Goal: Feedback & Contribution: Submit feedback/report problem

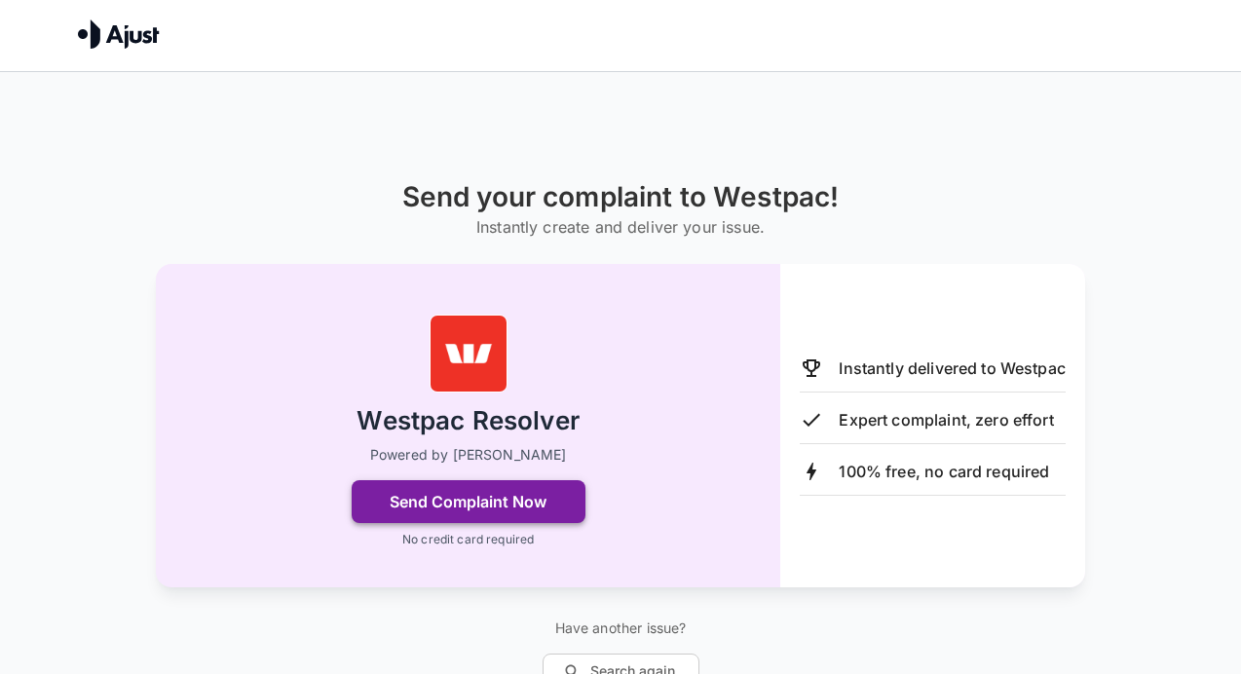
click at [533, 502] on button "Send Complaint Now" at bounding box center [469, 501] width 234 height 43
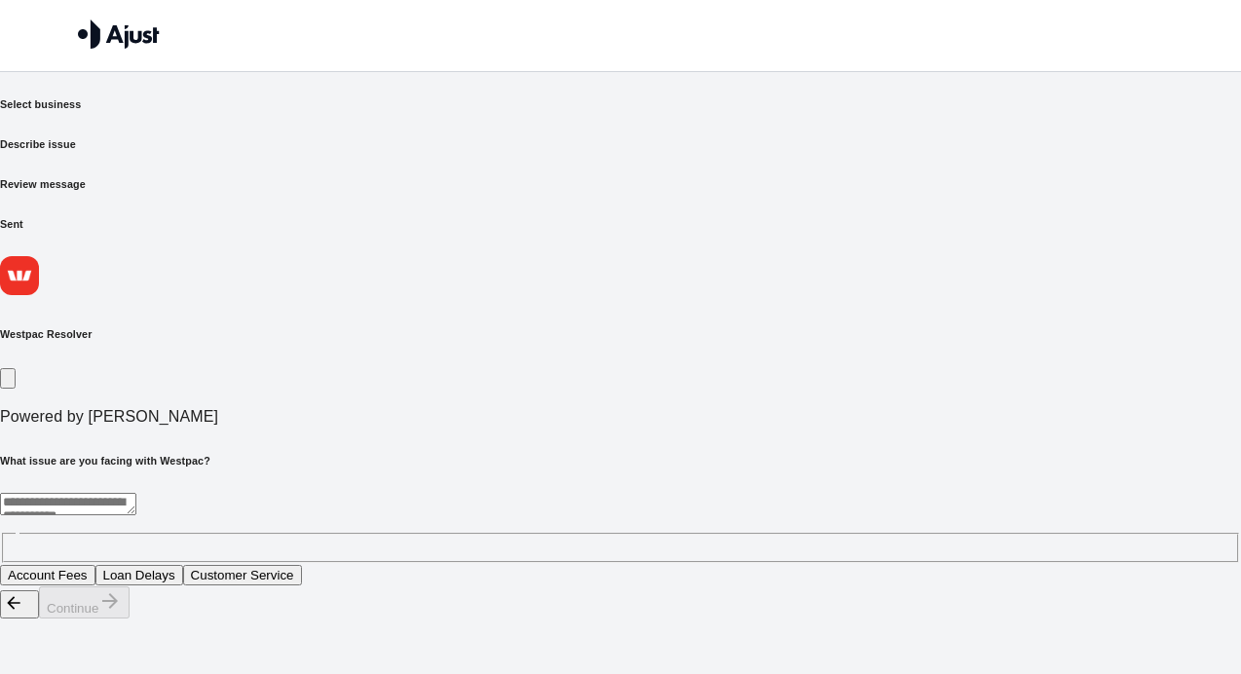
click at [136, 493] on textarea at bounding box center [68, 504] width 136 height 22
type textarea "**********"
click at [130, 618] on button "Continue" at bounding box center [84, 602] width 91 height 32
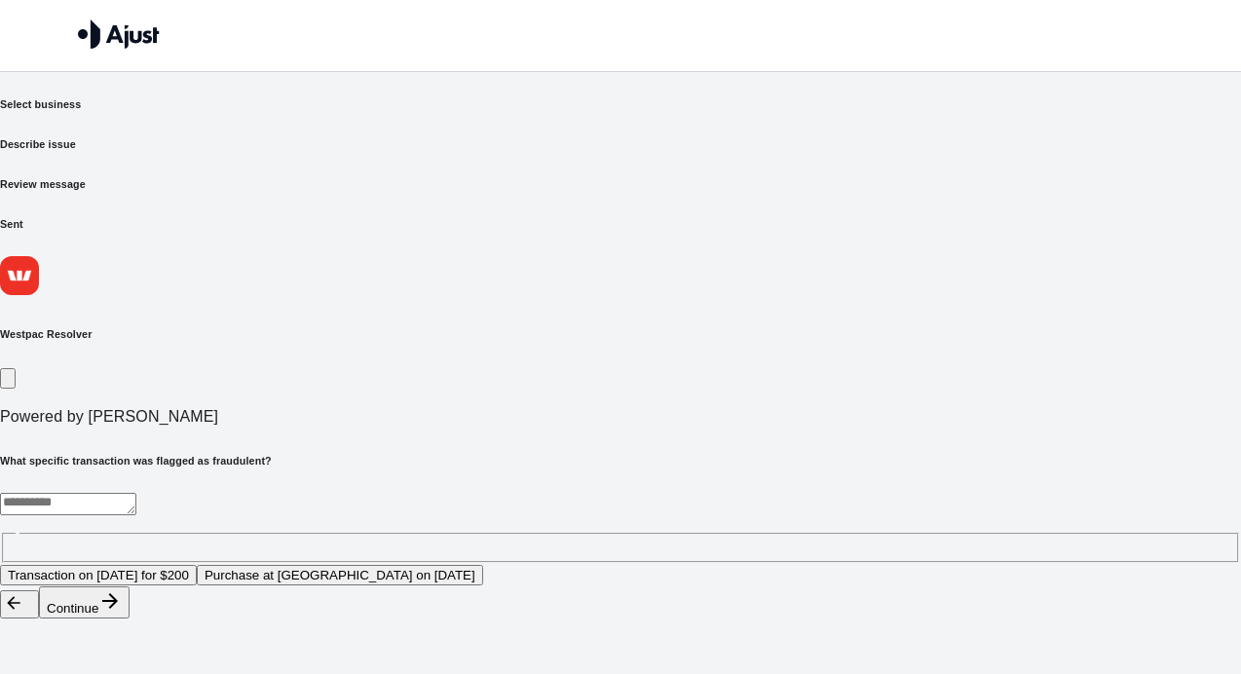
click at [136, 493] on textarea at bounding box center [68, 504] width 136 height 22
click at [376, 493] on textarea "**********" at bounding box center [407, 504] width 814 height 22
click at [505, 493] on textarea "**********" at bounding box center [407, 504] width 814 height 22
type textarea "**********"
click at [130, 618] on button "Continue" at bounding box center [84, 602] width 91 height 32
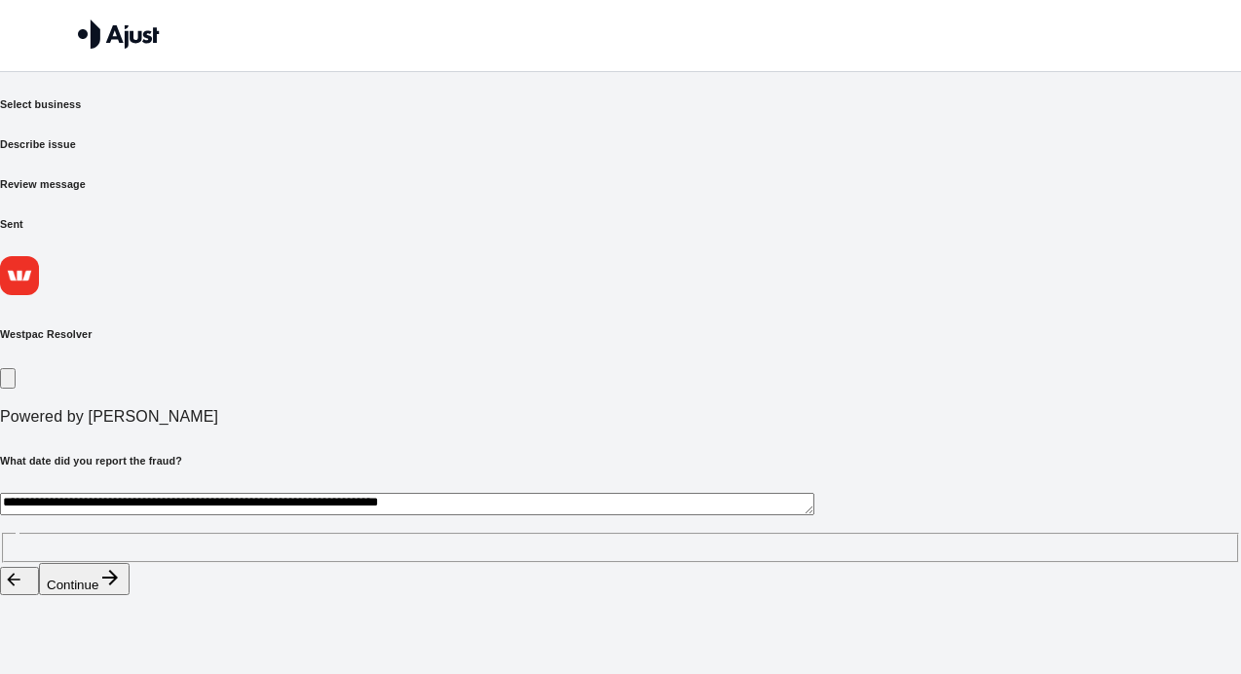
click at [403, 493] on textarea "**********" at bounding box center [407, 504] width 814 height 22
type textarea "**********"
click at [130, 595] on button "Continue" at bounding box center [84, 579] width 91 height 32
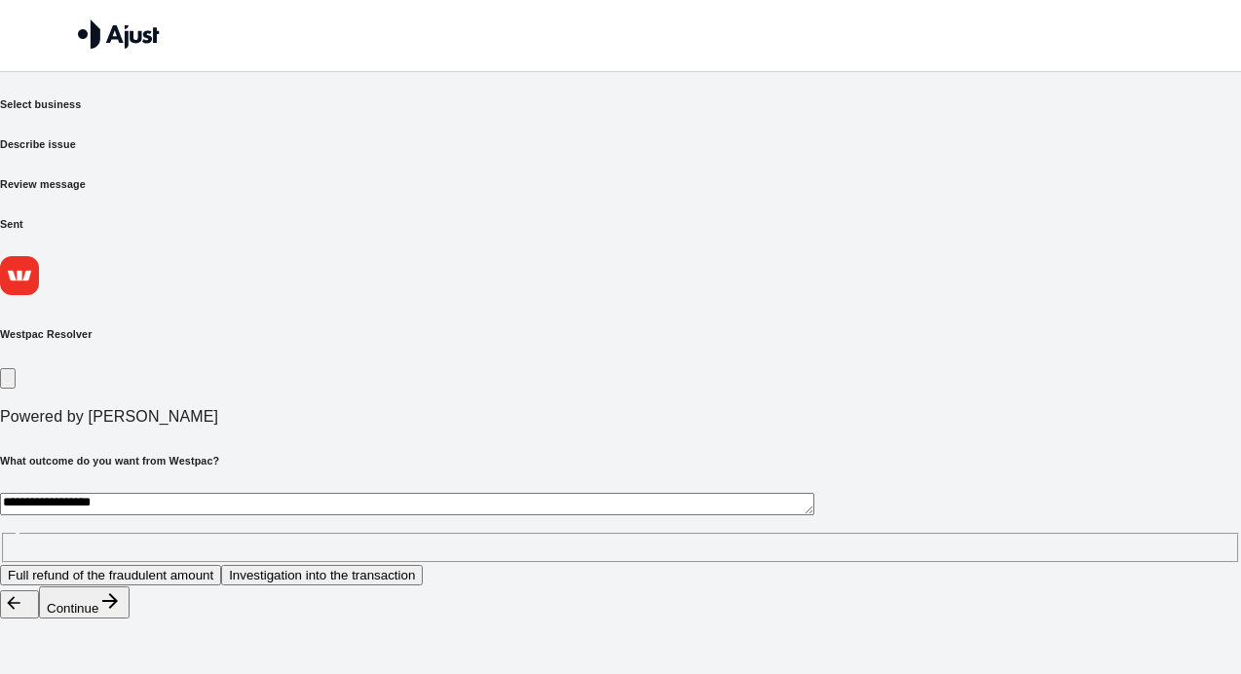
click at [221, 565] on button "Full refund of the fraudulent amount" at bounding box center [110, 575] width 221 height 20
click at [130, 618] on button "Continue" at bounding box center [84, 602] width 91 height 32
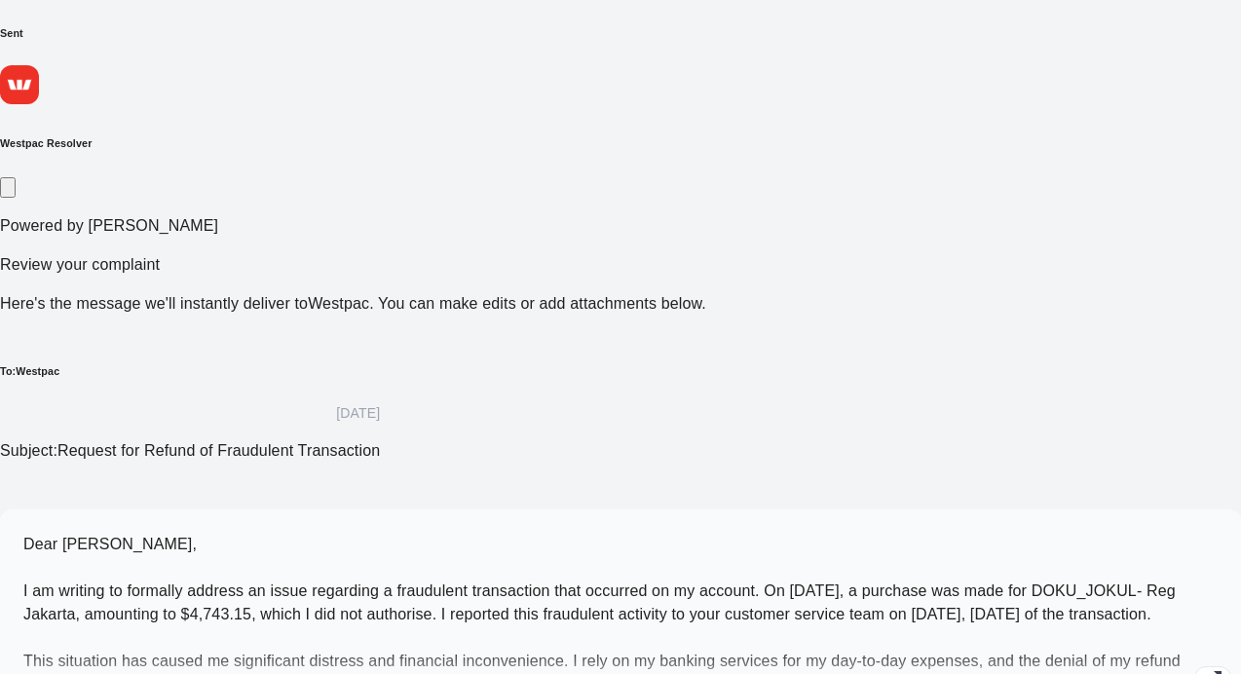
scroll to position [192, 0]
click at [1201, 667] on icon "button" at bounding box center [1212, 678] width 23 height 23
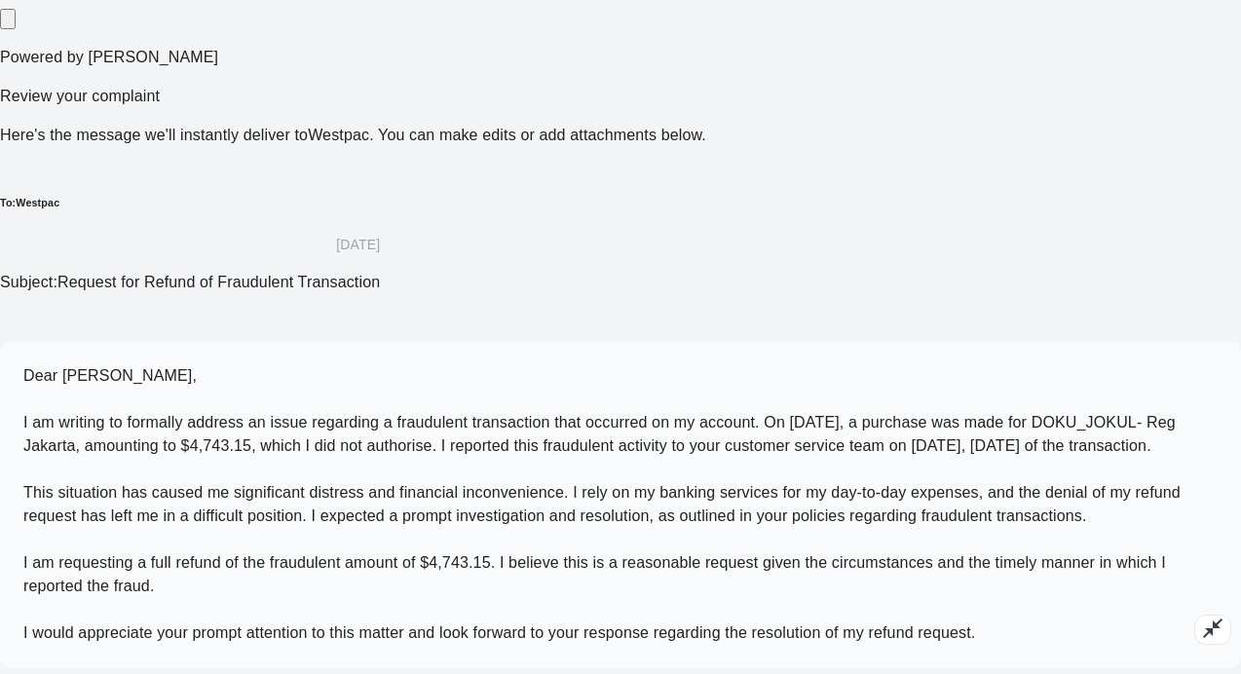
scroll to position [360, 0]
click at [295, 446] on p "Dear [PERSON_NAME], I am writing to formally address an issue regarding a fraud…" at bounding box center [620, 503] width 1194 height 281
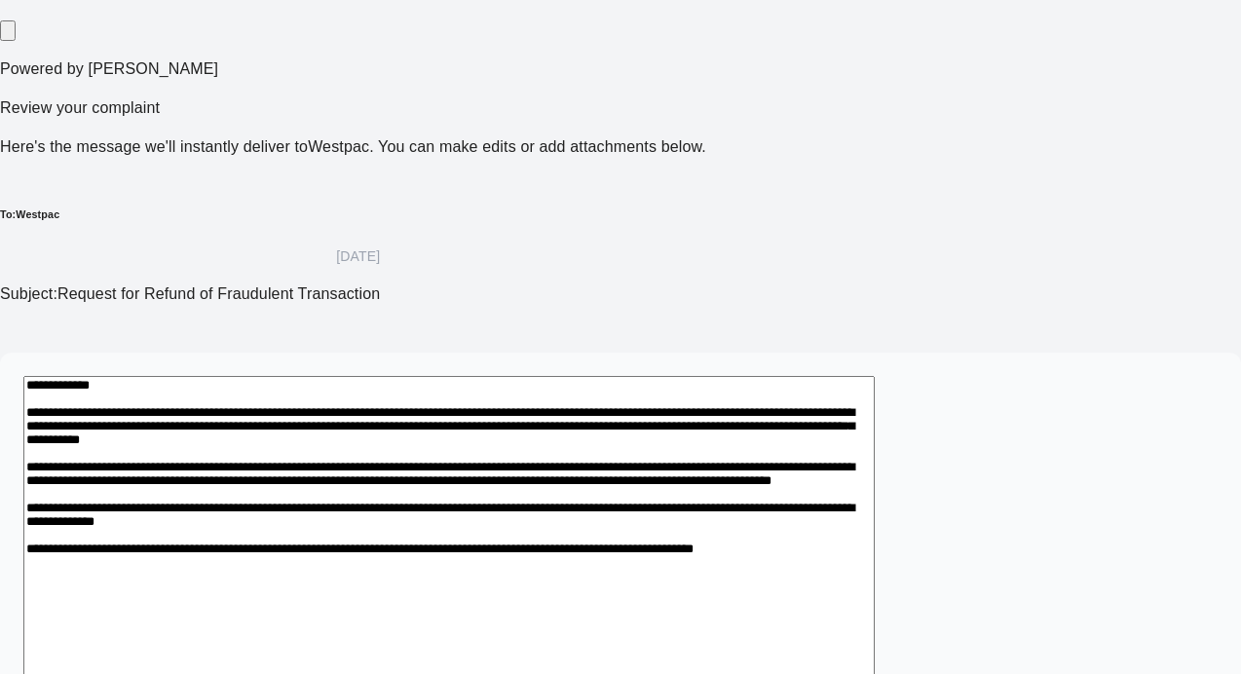
click at [750, 383] on textarea "**********" at bounding box center [448, 566] width 851 height 381
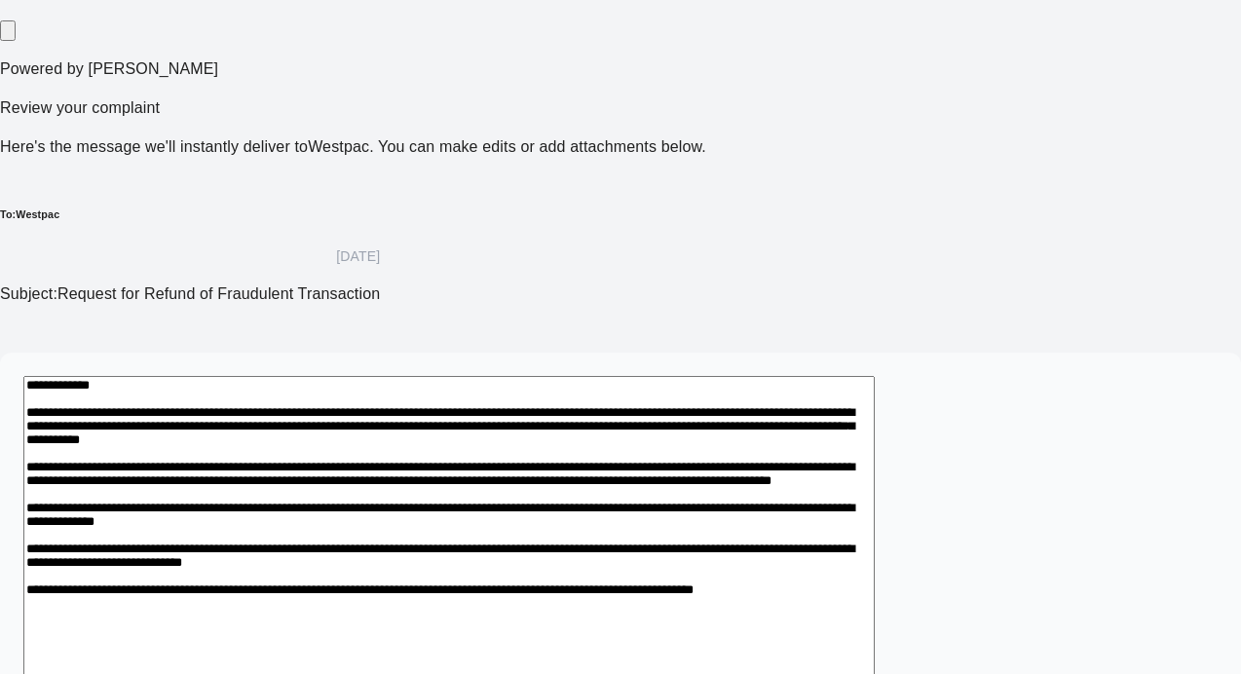
click at [769, 453] on textarea at bounding box center [448, 600] width 851 height 448
click at [853, 453] on textarea at bounding box center [448, 600] width 851 height 448
click at [597, 455] on textarea at bounding box center [448, 611] width 851 height 470
click at [588, 475] on textarea at bounding box center [448, 611] width 851 height 470
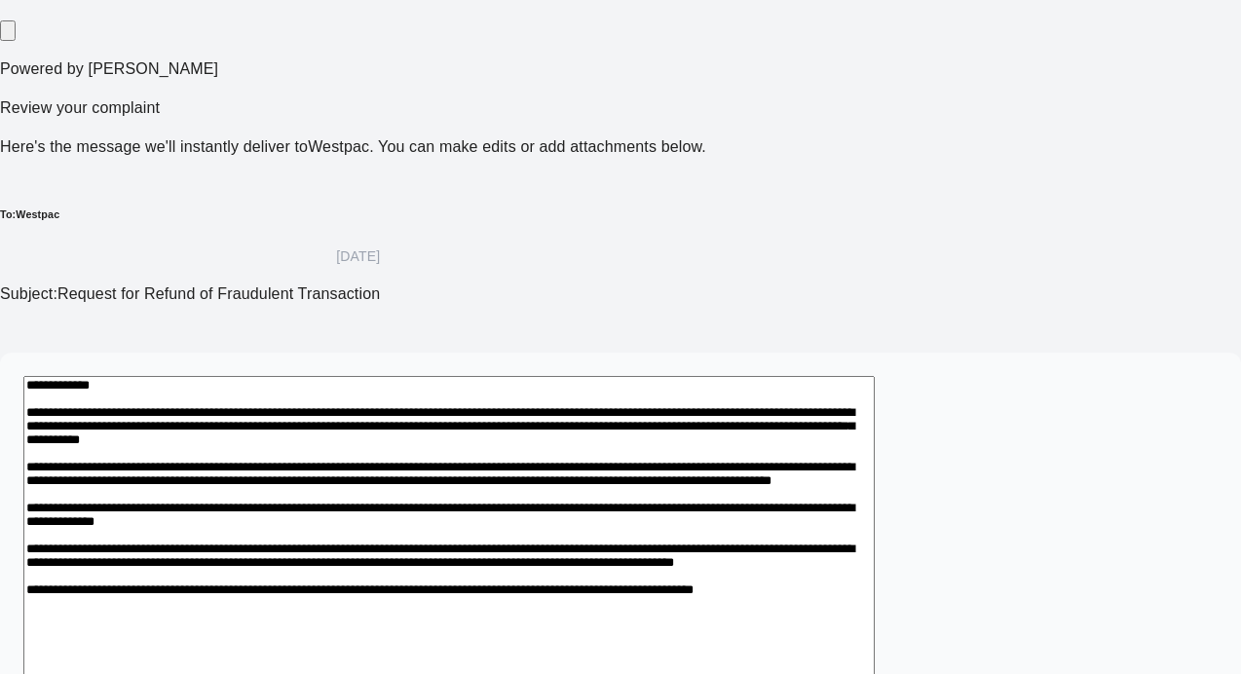
click at [644, 476] on textarea at bounding box center [448, 611] width 851 height 470
click at [675, 475] on textarea at bounding box center [448, 611] width 851 height 470
click at [750, 478] on textarea at bounding box center [448, 611] width 851 height 470
click at [809, 474] on textarea at bounding box center [448, 611] width 851 height 470
click at [863, 475] on textarea at bounding box center [448, 611] width 851 height 470
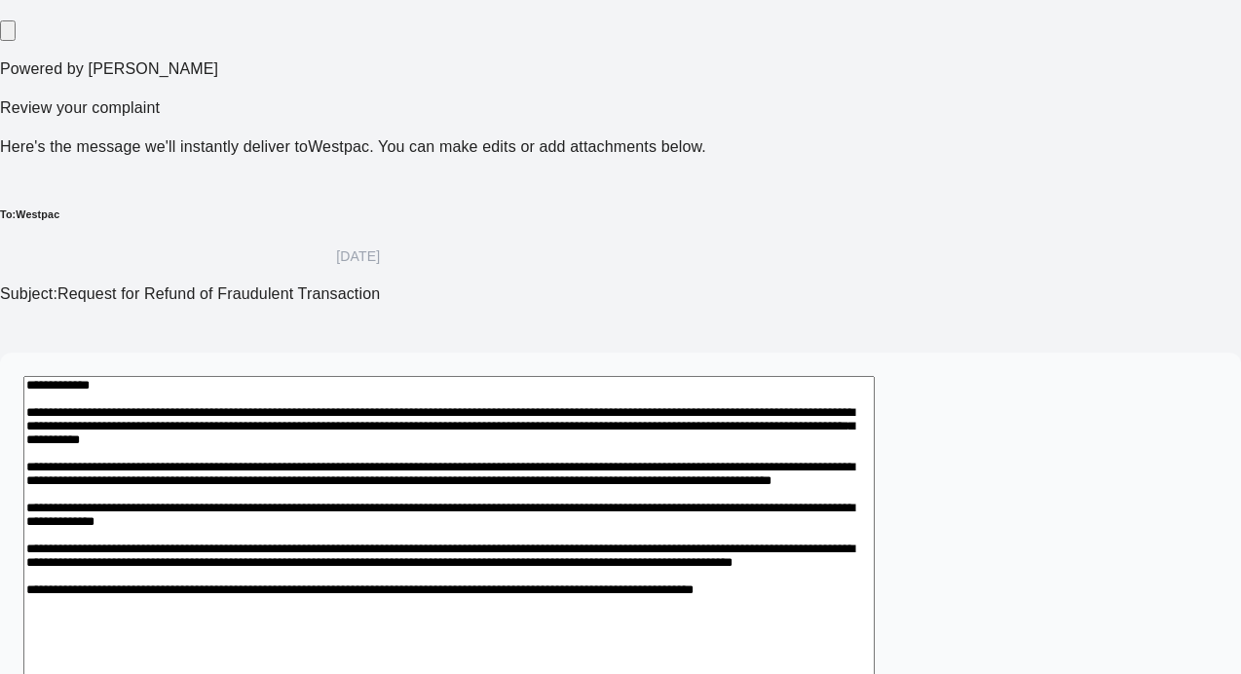
click at [782, 477] on textarea at bounding box center [448, 611] width 851 height 470
click at [845, 483] on textarea at bounding box center [448, 611] width 851 height 470
click at [806, 475] on textarea at bounding box center [448, 611] width 851 height 470
click at [830, 474] on textarea at bounding box center [448, 611] width 851 height 470
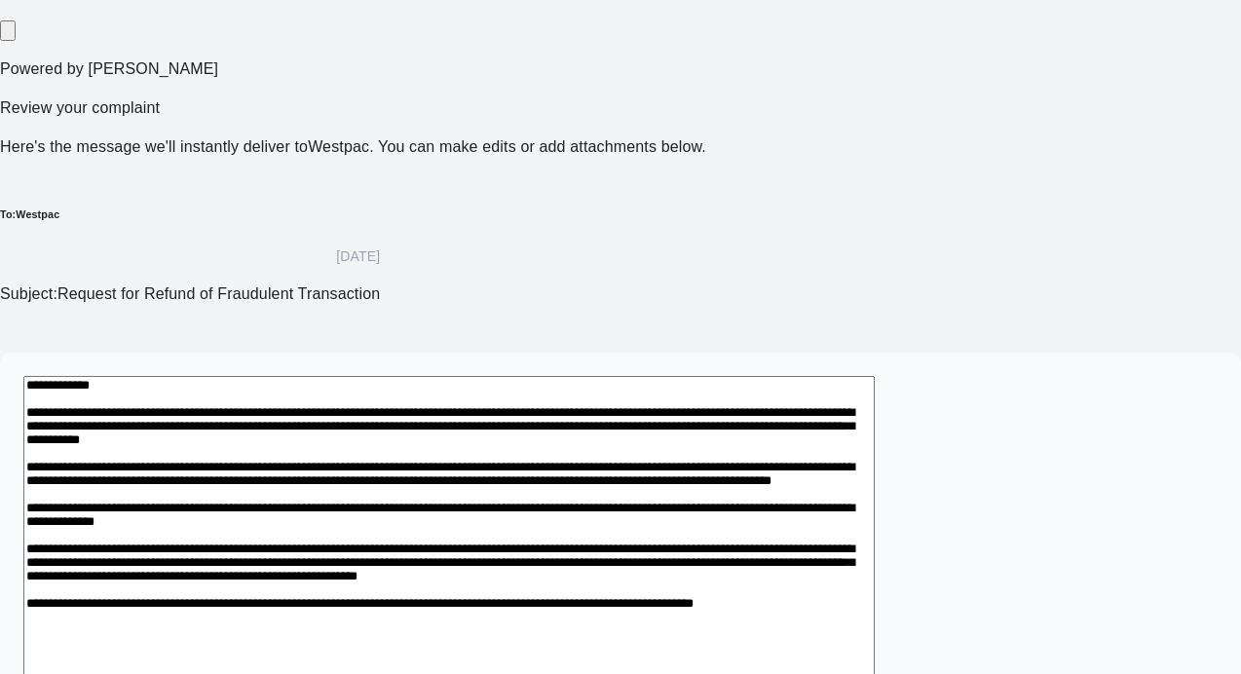
drag, startPoint x: 994, startPoint y: 482, endPoint x: 969, endPoint y: 482, distance: 25.3
click at [875, 482] on textarea at bounding box center [448, 622] width 851 height 493
click at [699, 502] on textarea at bounding box center [448, 622] width 851 height 493
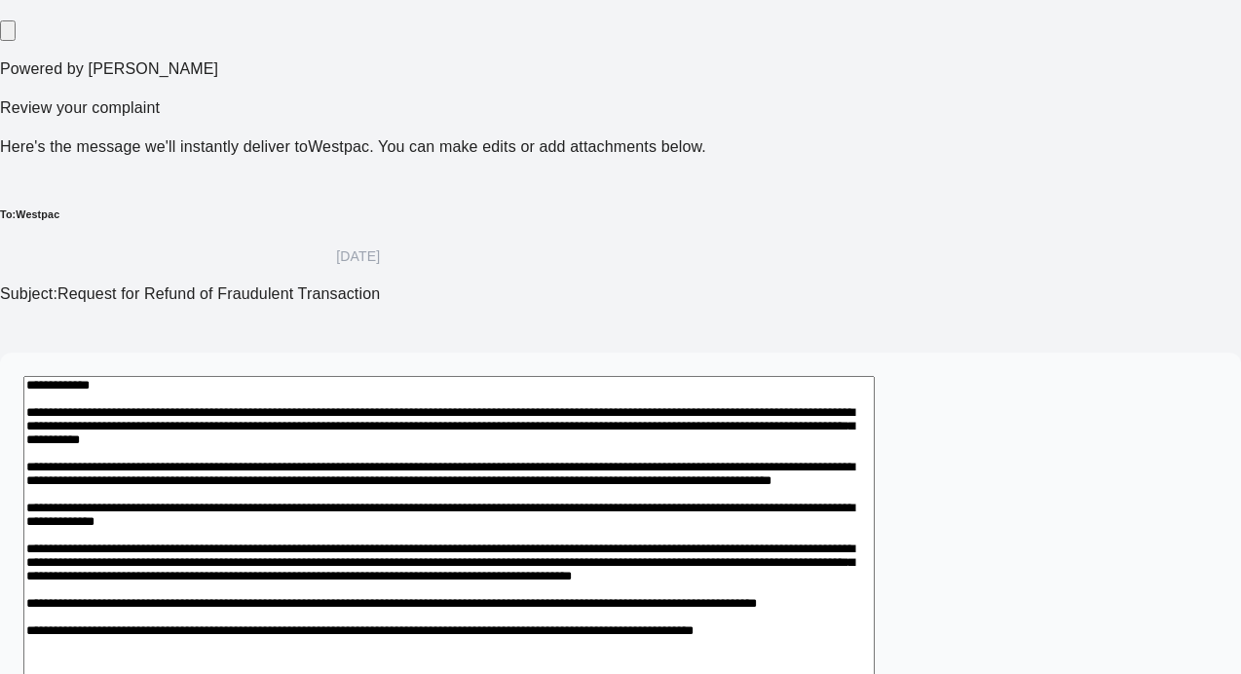
click at [821, 501] on textarea at bounding box center [448, 656] width 851 height 560
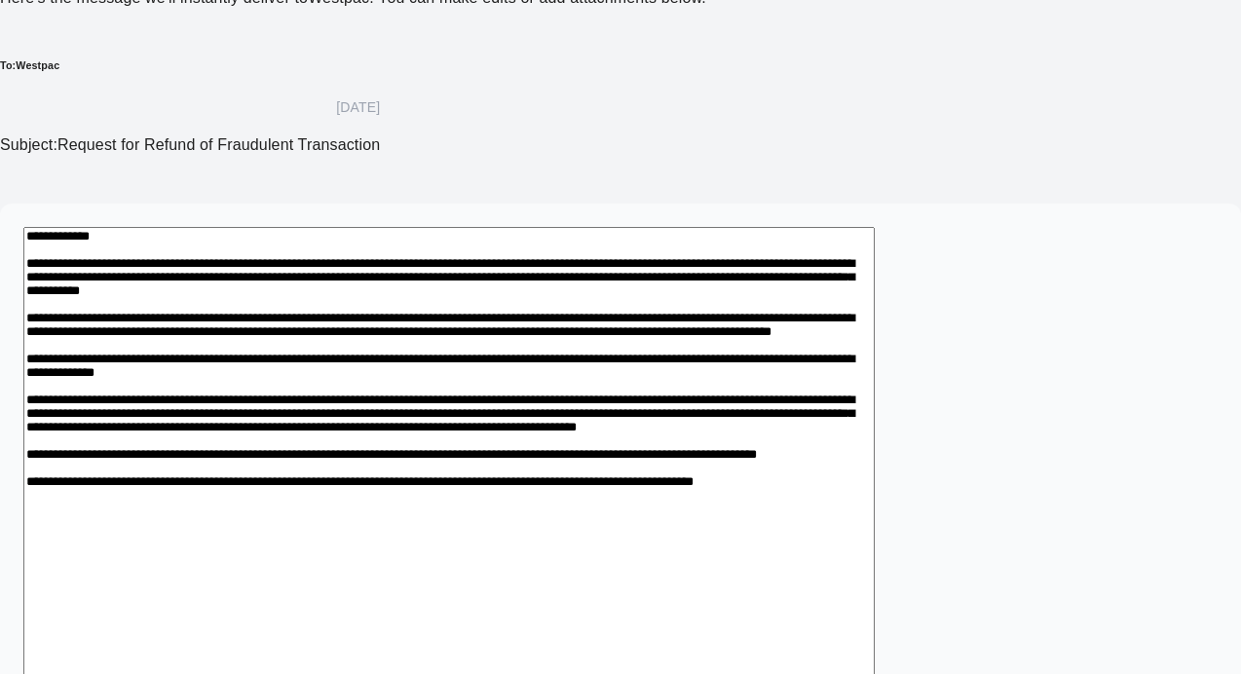
scroll to position [503, 0]
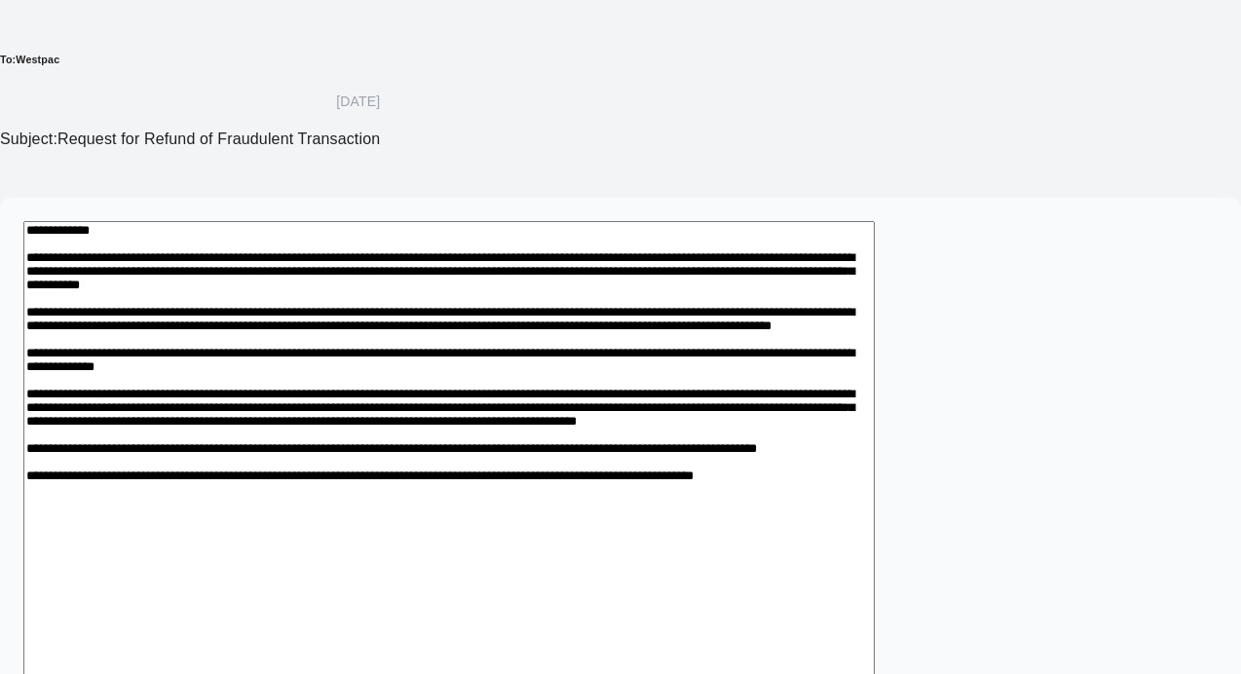
click at [619, 389] on textarea at bounding box center [448, 501] width 851 height 560
click at [286, 411] on textarea at bounding box center [448, 501] width 851 height 560
click at [470, 415] on textarea at bounding box center [448, 501] width 851 height 560
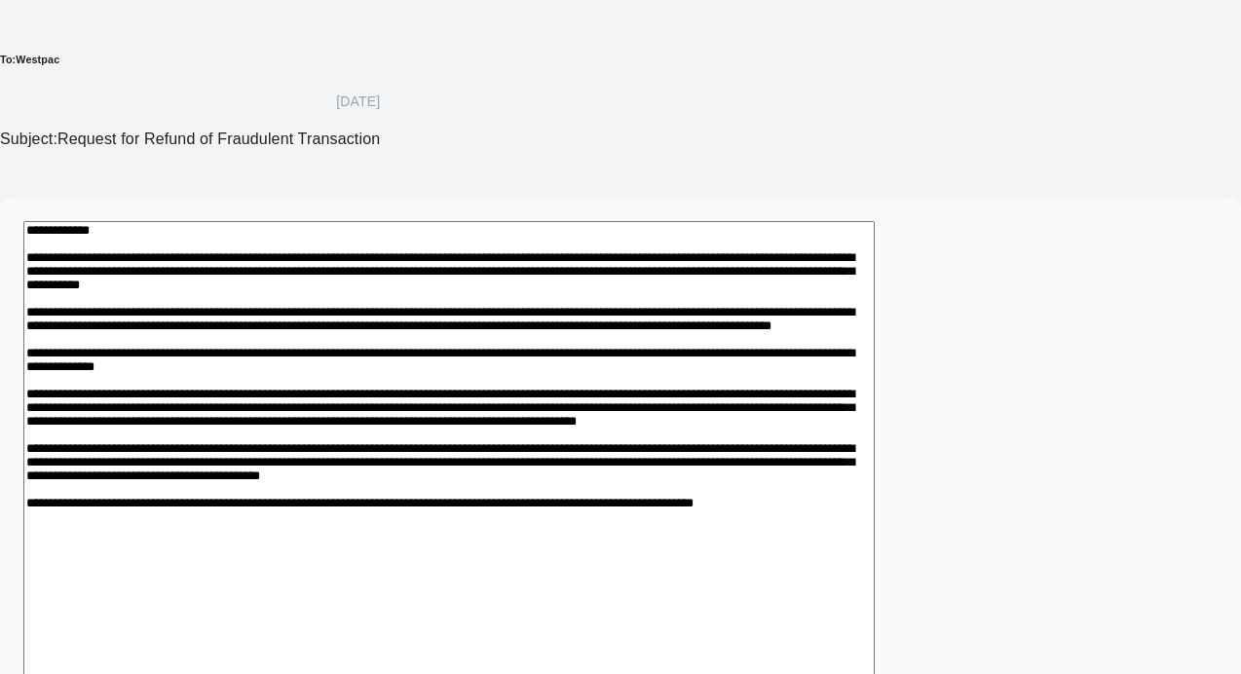
click at [548, 459] on textarea at bounding box center [448, 523] width 851 height 605
click at [597, 460] on textarea at bounding box center [448, 523] width 851 height 605
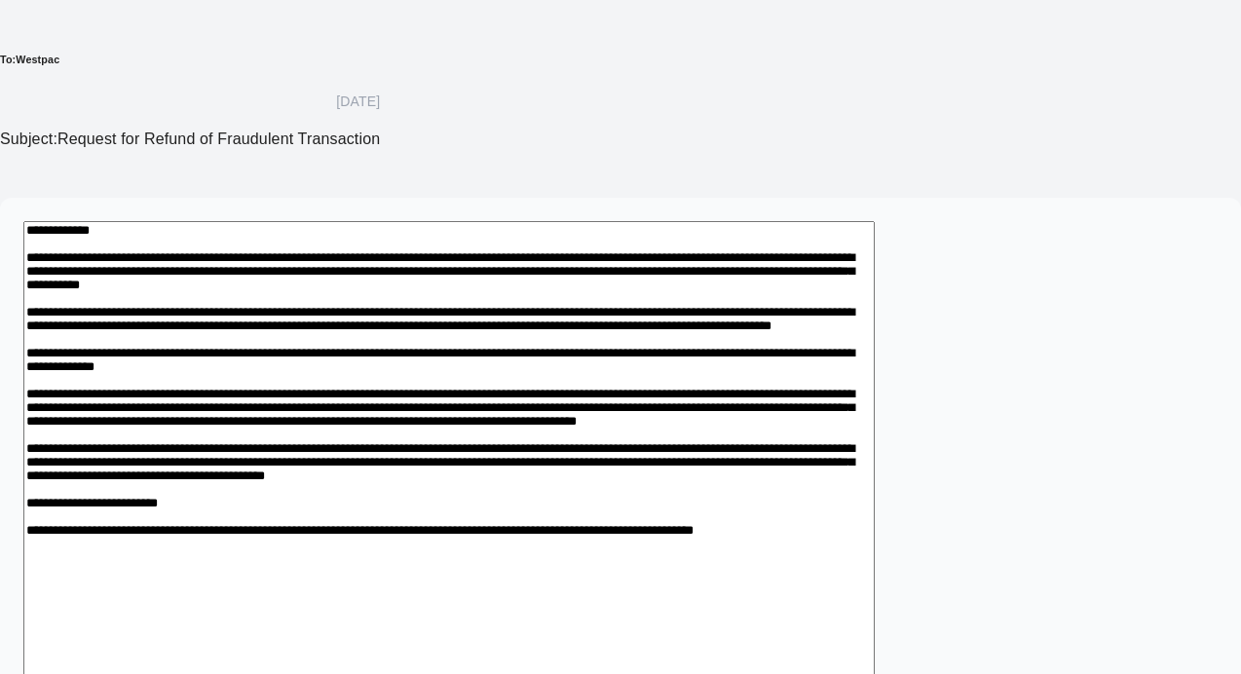
click at [351, 499] on textarea at bounding box center [448, 546] width 851 height 650
click at [425, 498] on textarea at bounding box center [448, 546] width 851 height 650
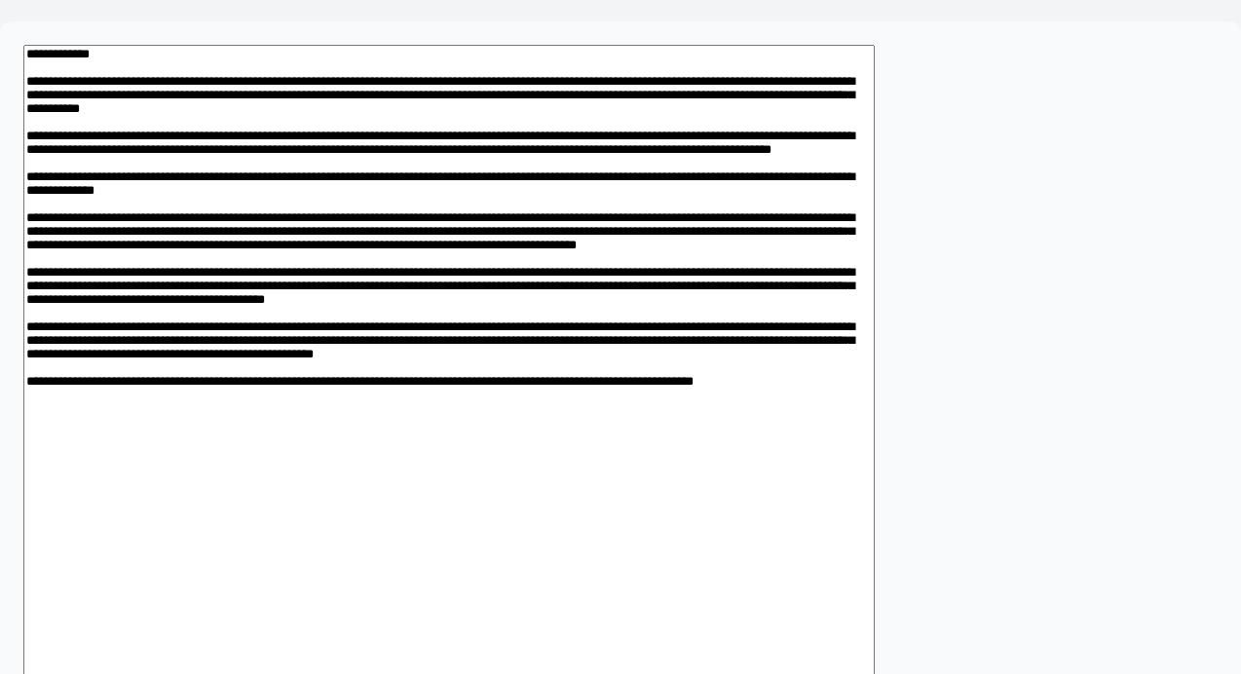
scroll to position [682, 0]
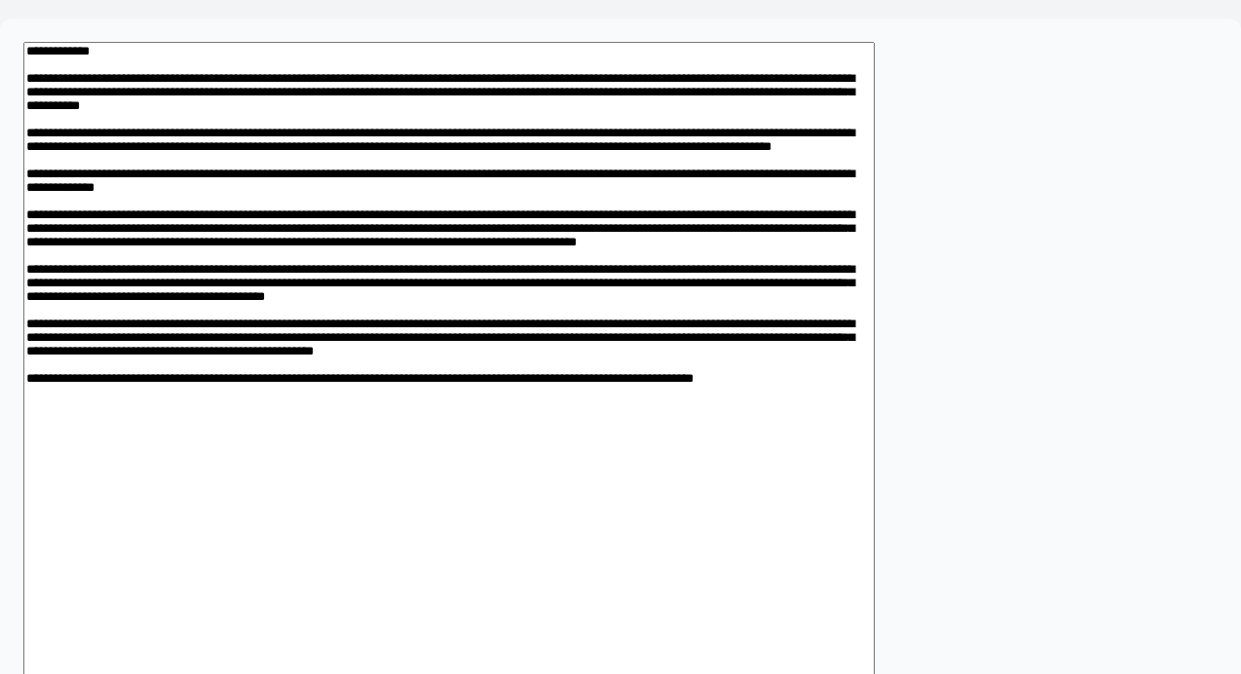
drag, startPoint x: 358, startPoint y: 254, endPoint x: 348, endPoint y: 254, distance: 10.7
click at [348, 254] on textarea at bounding box center [448, 400] width 851 height 717
click at [609, 275] on textarea at bounding box center [448, 400] width 851 height 717
click at [255, 90] on textarea at bounding box center [448, 400] width 851 height 717
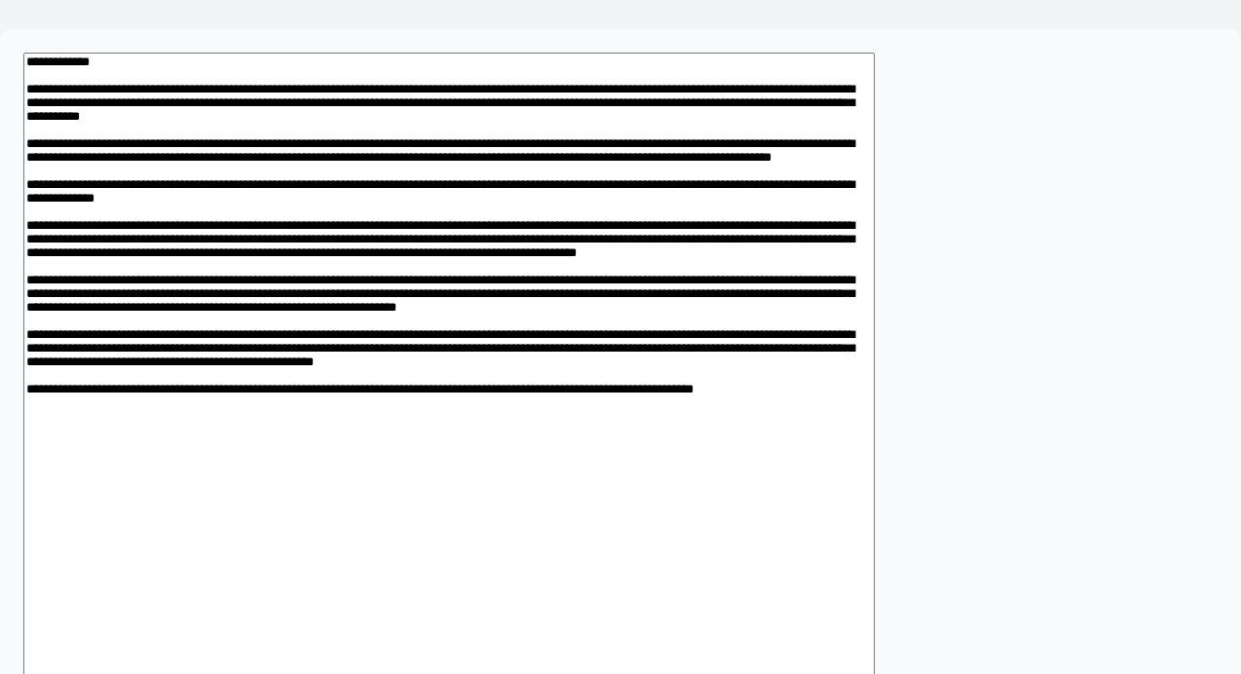
scroll to position [684, 0]
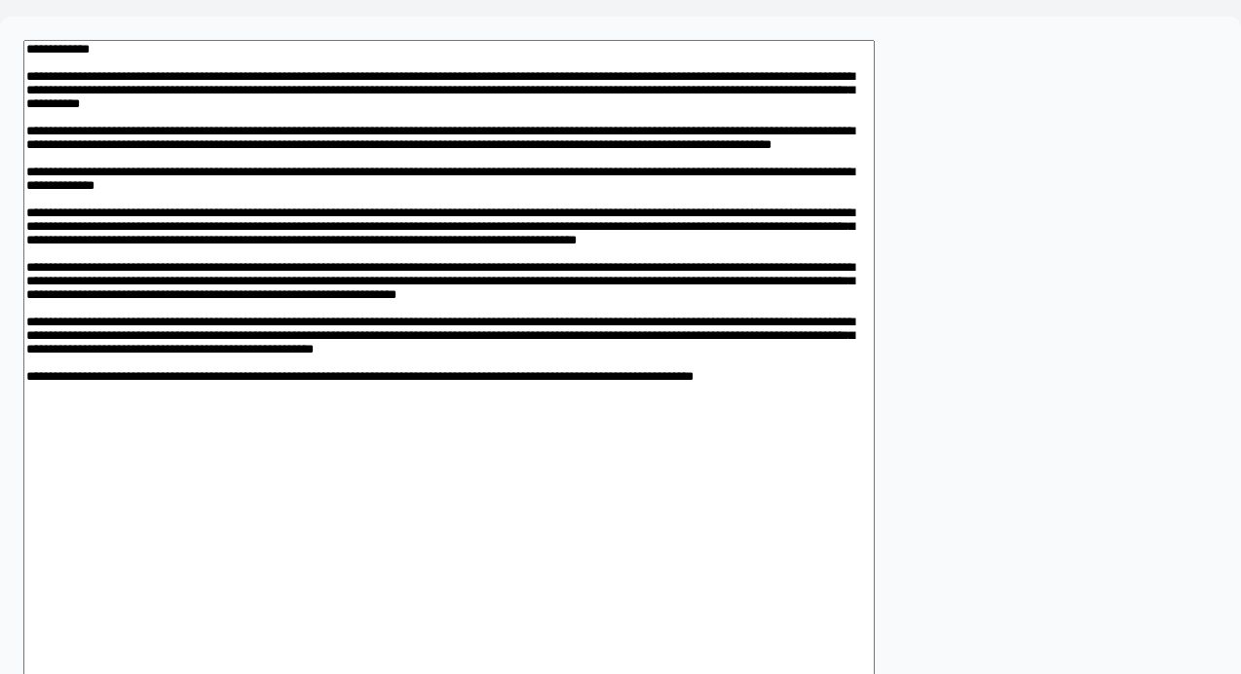
click at [669, 160] on textarea at bounding box center [448, 398] width 851 height 717
type textarea "**********"
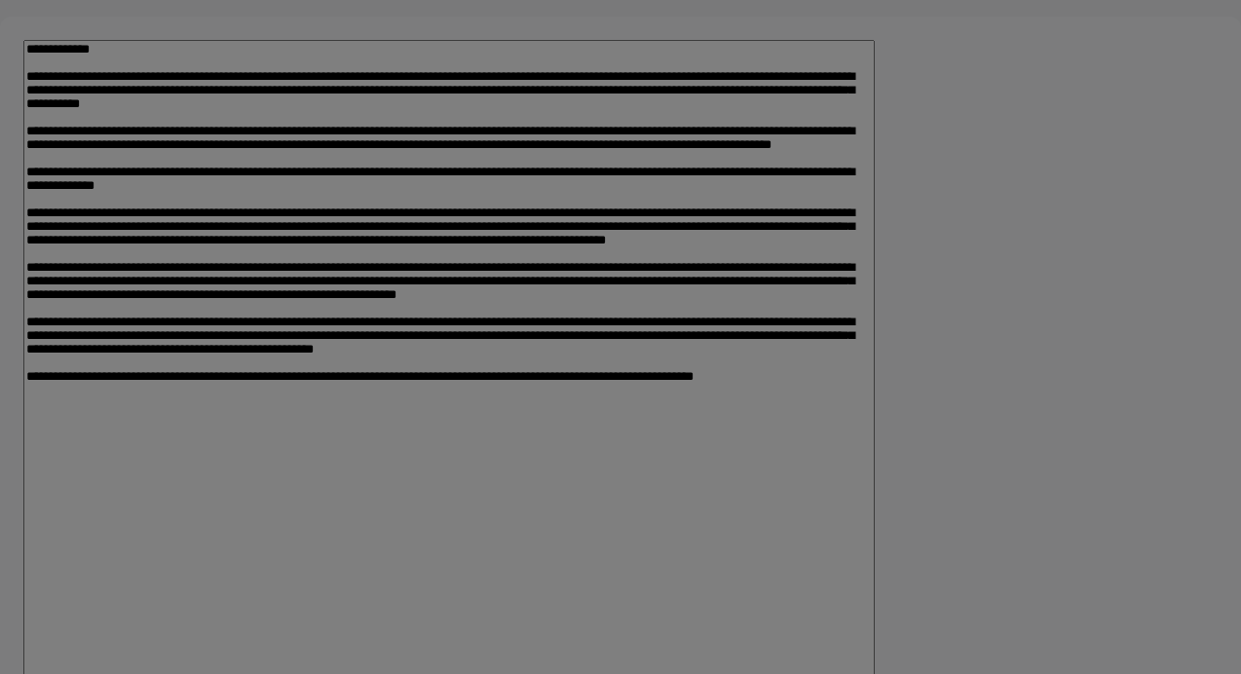
type input "**********"
type input "****"
type input "*******"
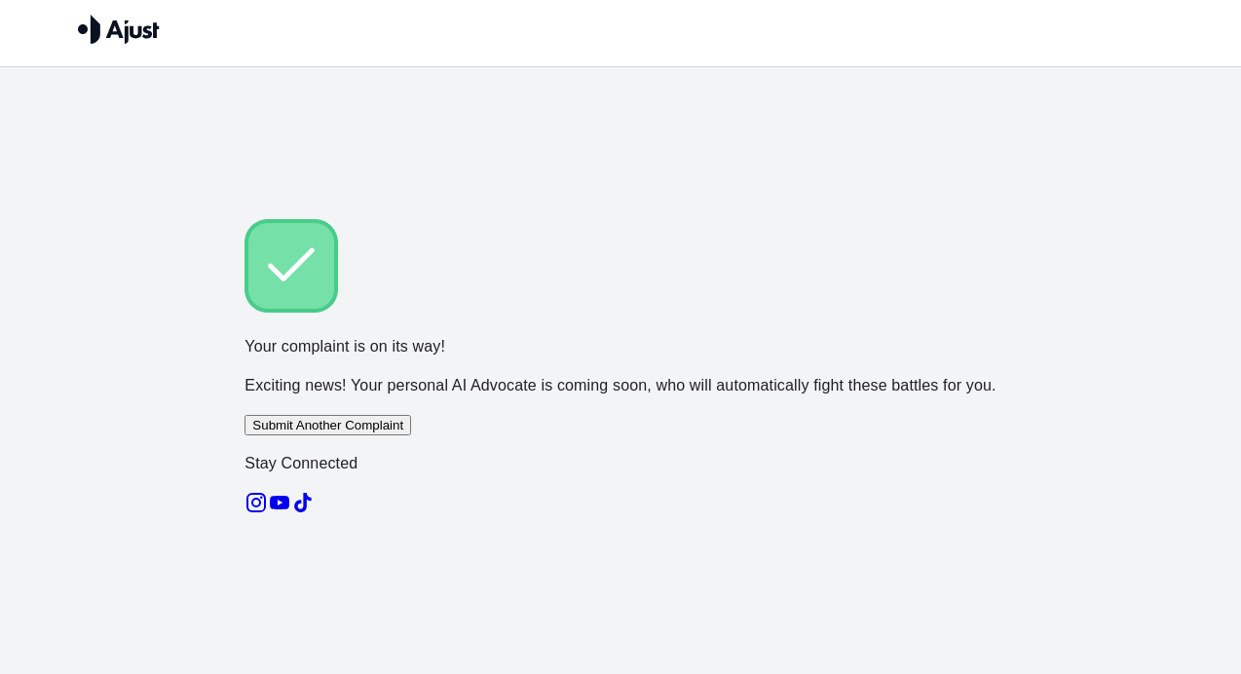
scroll to position [4, 0]
